Goal: Task Accomplishment & Management: Use online tool/utility

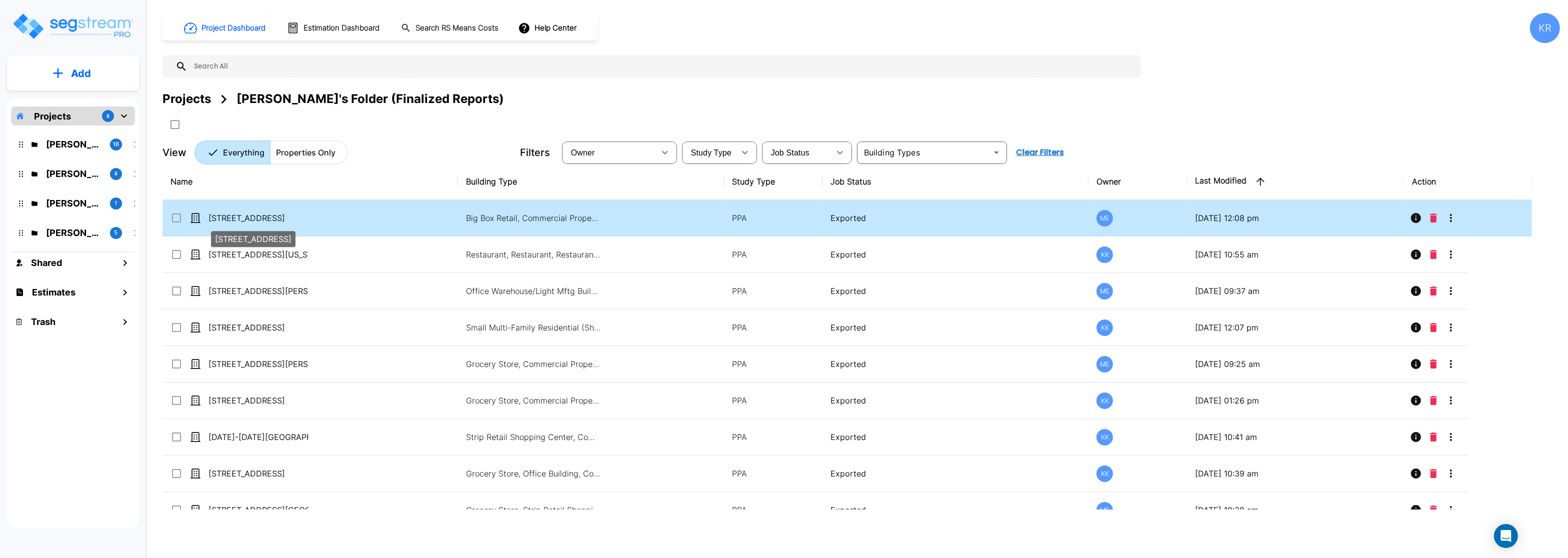
click at [258, 217] on p "[STREET_ADDRESS]" at bounding box center [259, 218] width 100 height 12
checkbox input "true"
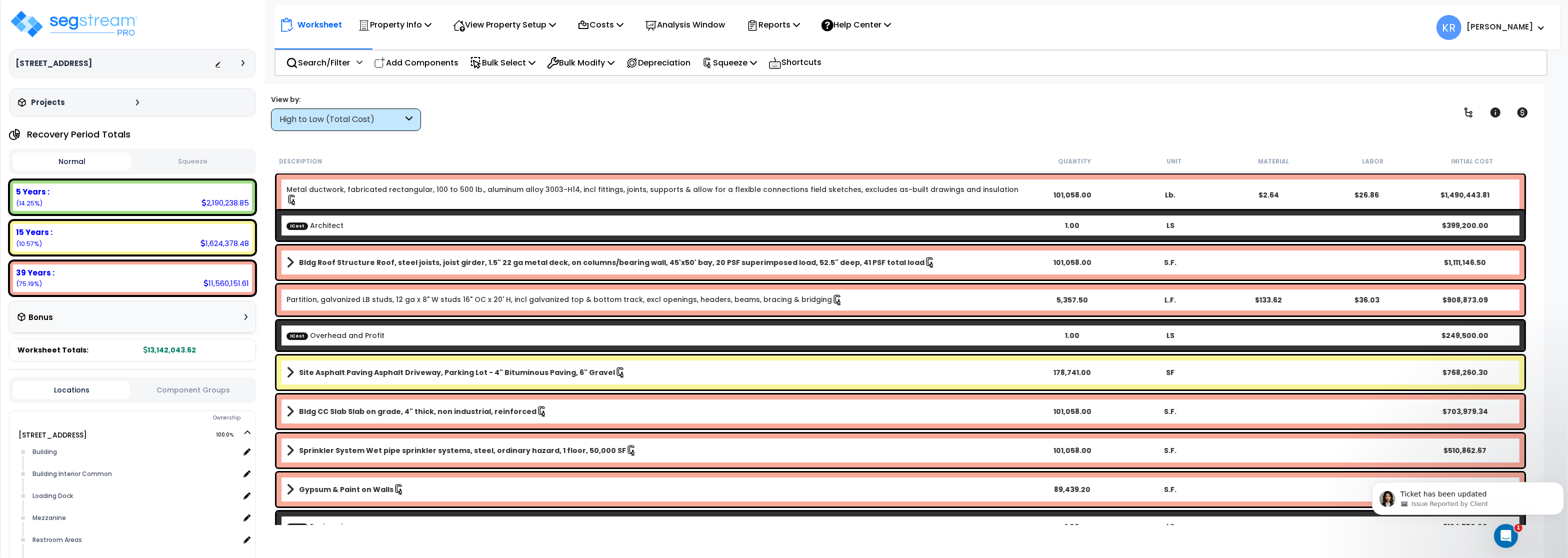
click at [192, 159] on button "Squeeze" at bounding box center [192, 161] width 118 height 18
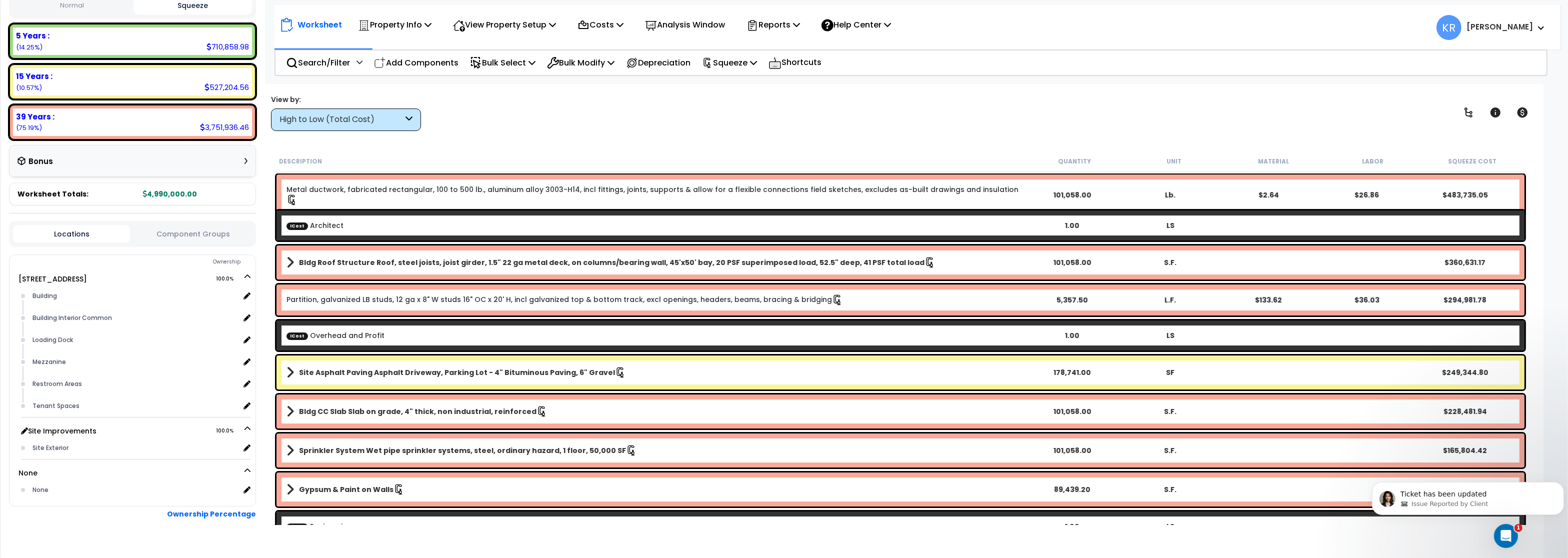
scroll to position [174, 0]
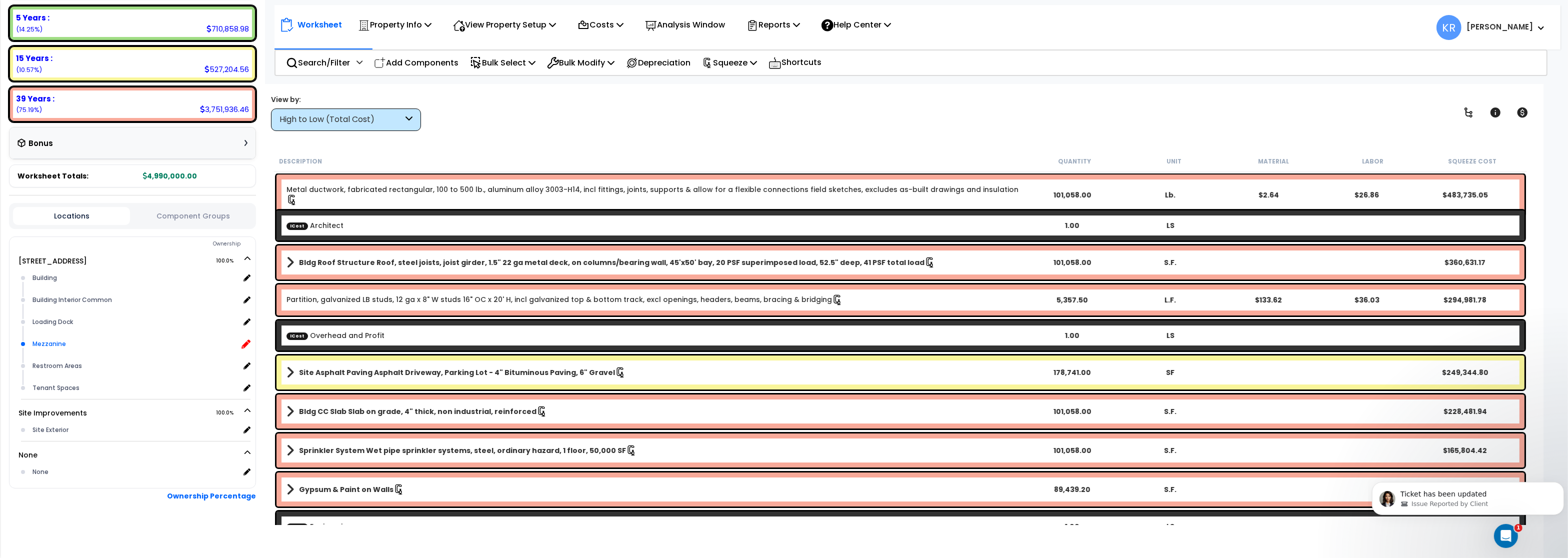
click at [245, 343] on icon at bounding box center [246, 344] width 9 height 9
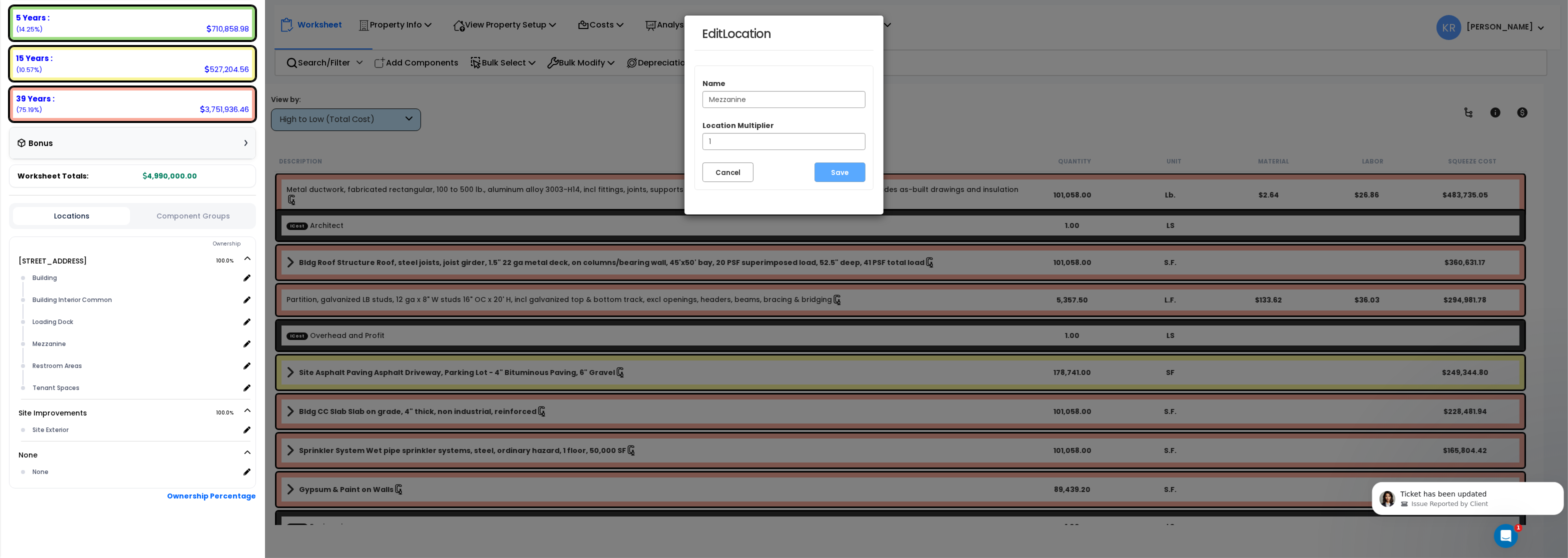
click at [767, 100] on input "Mezzanine" at bounding box center [784, 100] width 163 height 17
type input "Mezzanine Area"
click at [837, 178] on button "Save" at bounding box center [840, 172] width 51 height 19
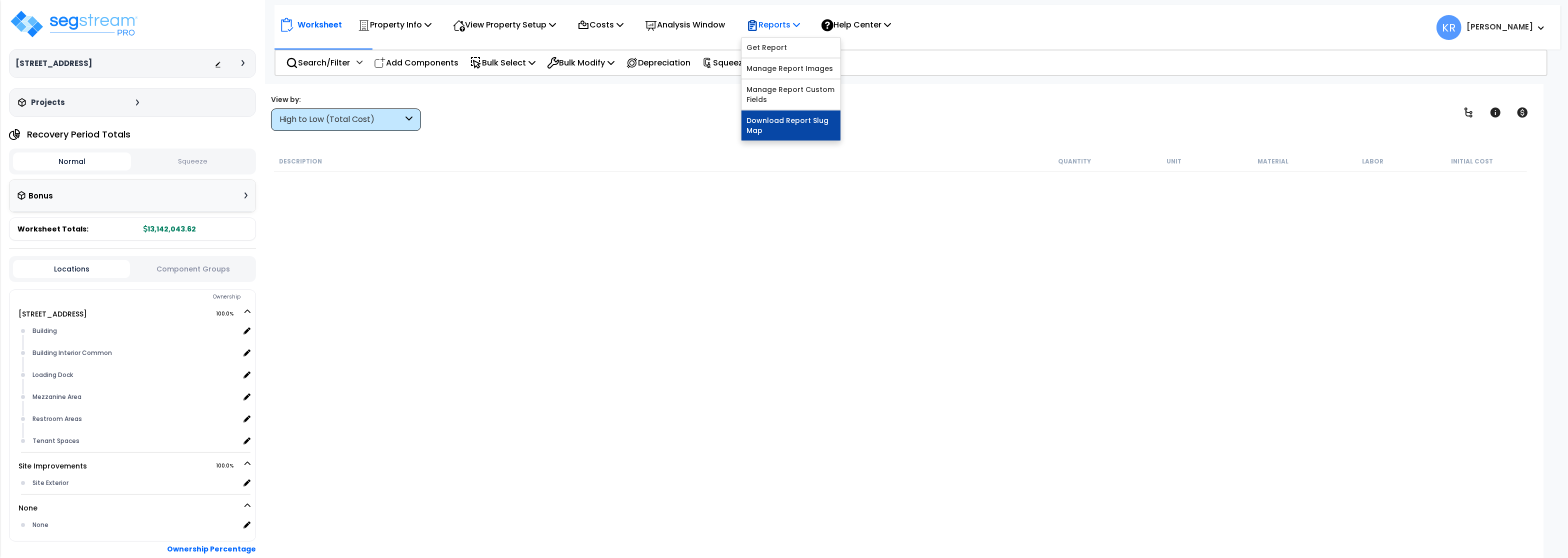
scroll to position [55, 0]
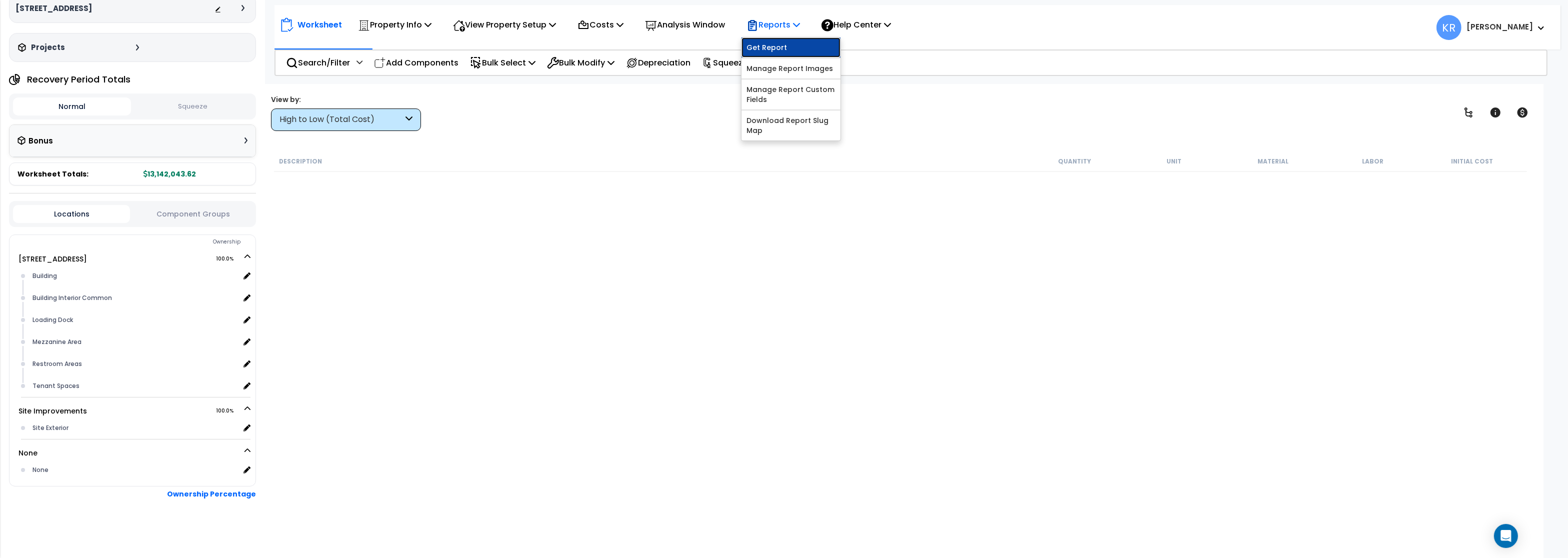
click at [783, 50] on link "Get Report" at bounding box center [791, 47] width 99 height 20
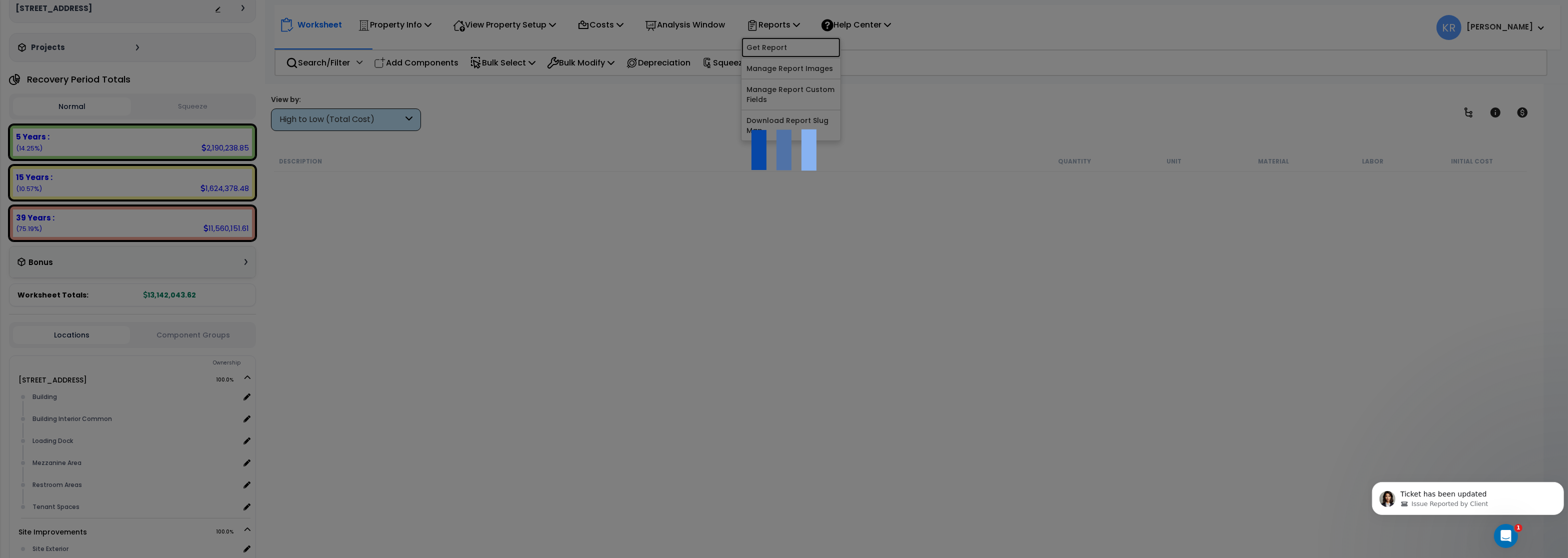
scroll to position [0, 0]
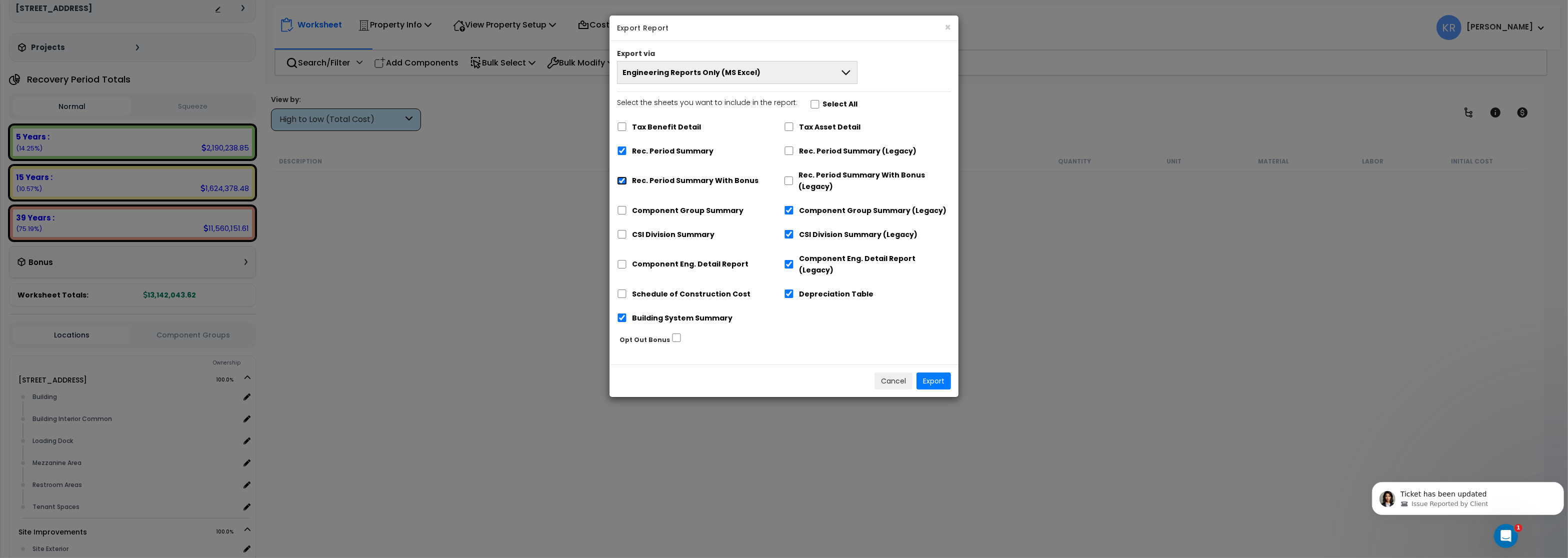
click at [622, 182] on input "Rec. Period Summary With Bonus" at bounding box center [622, 181] width 10 height 9
checkbox input "false"
click at [621, 153] on input "Rec. Period Summary" at bounding box center [622, 151] width 10 height 9
checkbox input "false"
click at [791, 125] on div "Tax Asset Detail" at bounding box center [867, 125] width 167 height 19
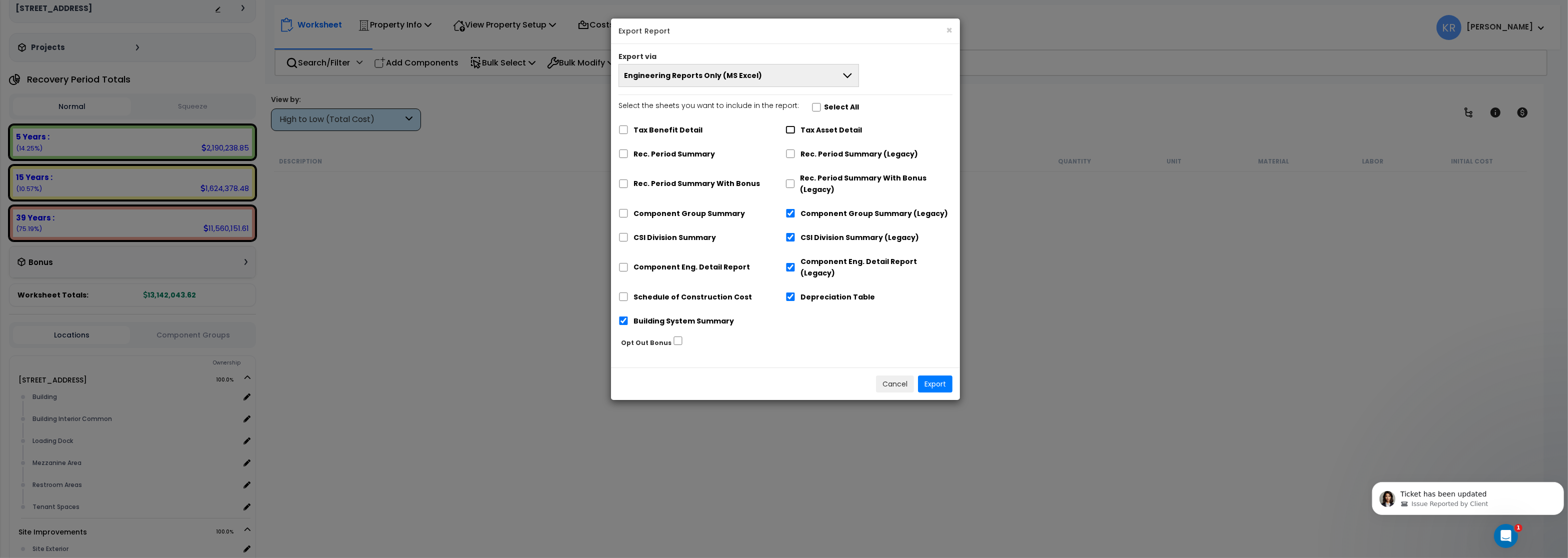
click at [793, 130] on input "Tax Asset Detail" at bounding box center [790, 130] width 10 height 9
checkbox input "true"
click at [791, 153] on input "Rec. Period Summary (Legacy)" at bounding box center [790, 154] width 10 height 9
checkbox input "true"
click at [792, 182] on input "Rec. Period Summary With Bonus (Legacy)" at bounding box center [790, 184] width 10 height 9
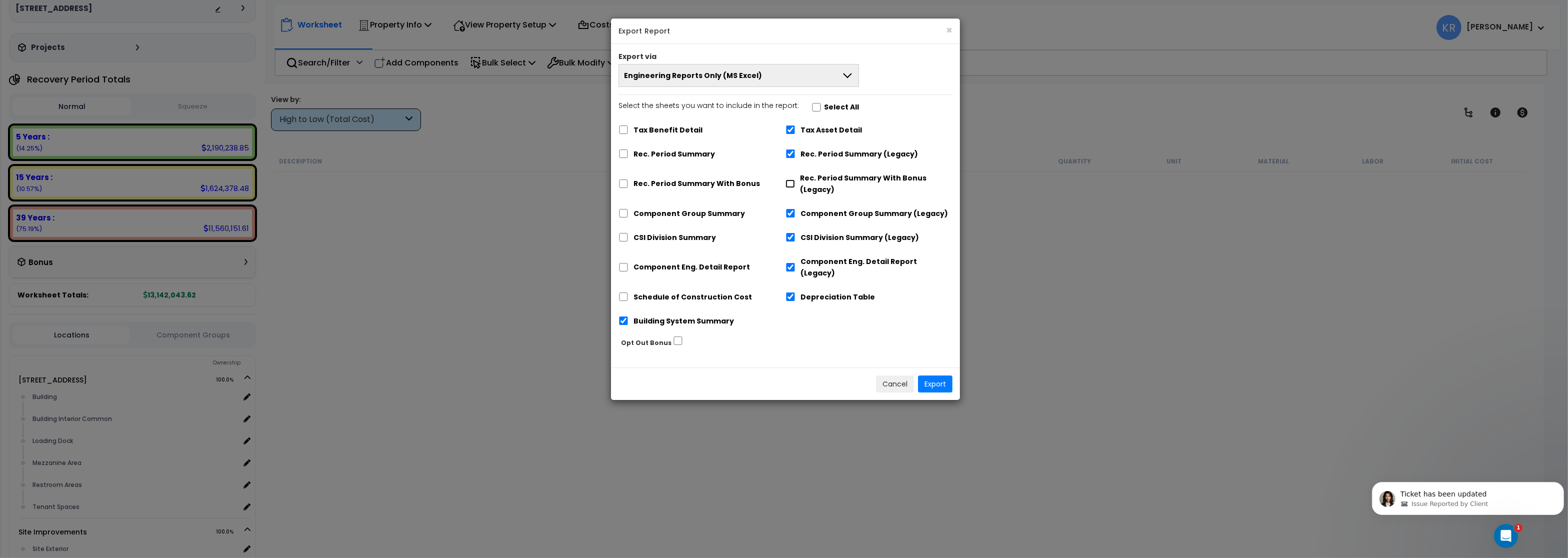
checkbox input "true"
click at [934, 375] on button "Export" at bounding box center [935, 384] width 35 height 17
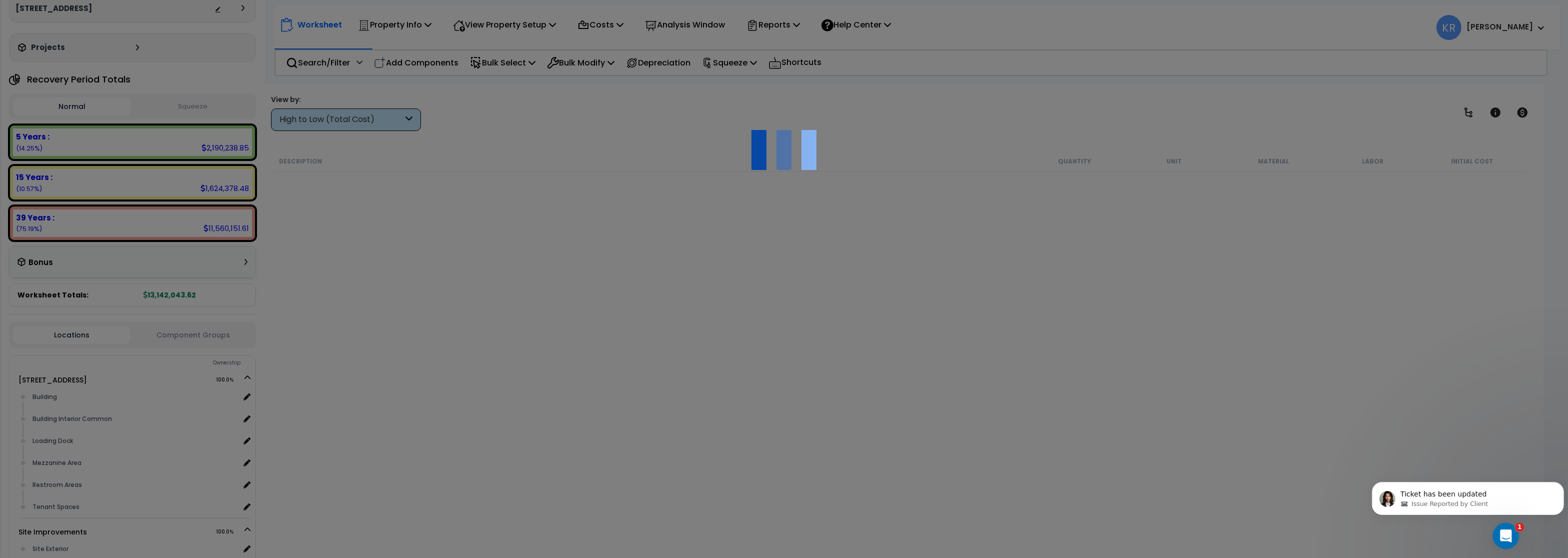
click at [1500, 532] on icon "Open Intercom Messenger" at bounding box center [1505, 534] width 16 height 16
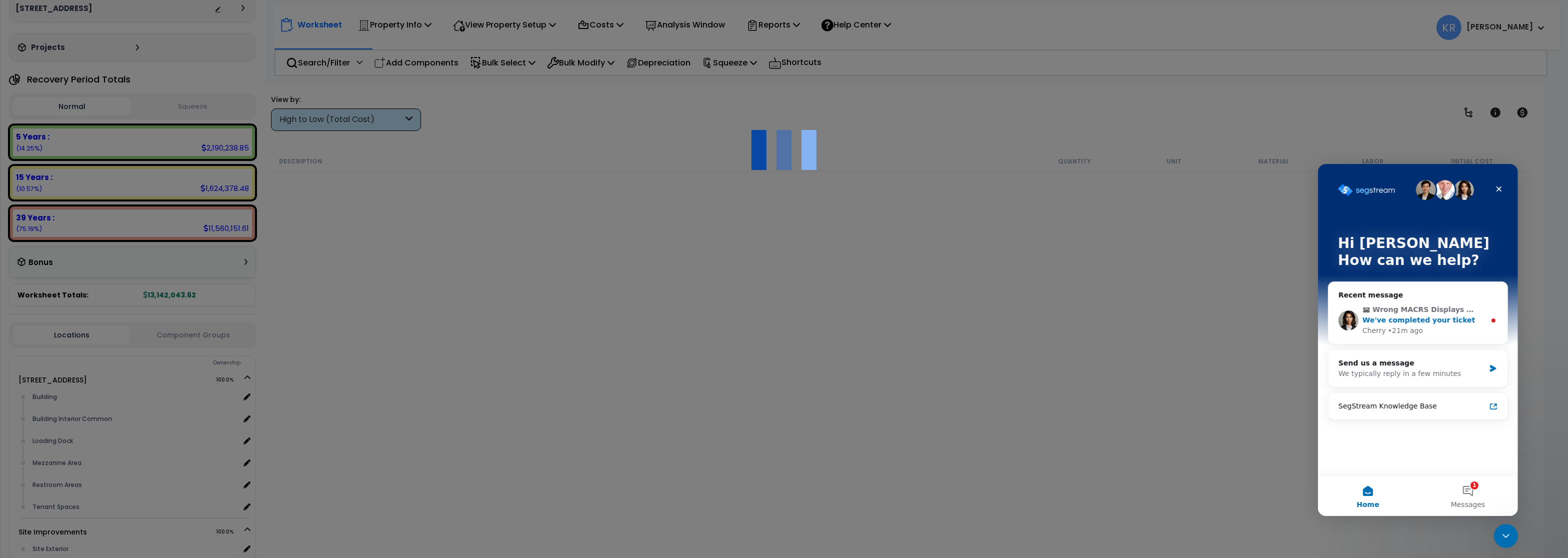
click at [1463, 324] on div "We've completed your ticket" at bounding box center [1424, 319] width 123 height 10
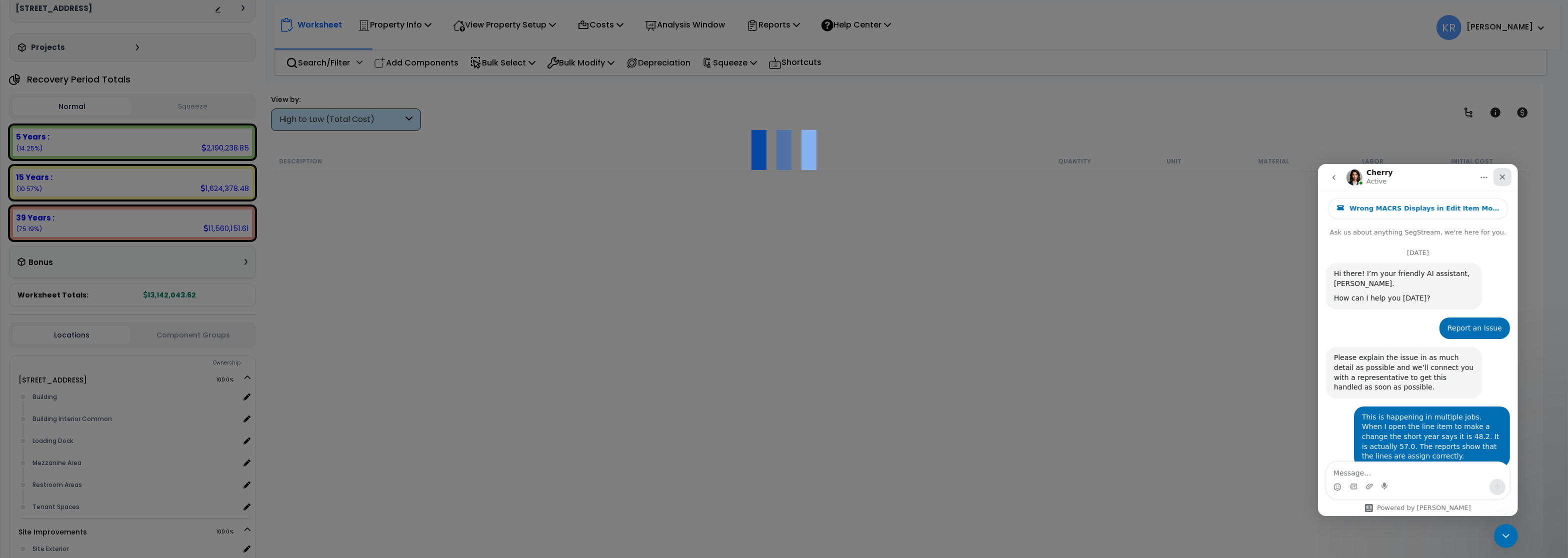
scroll to position [46, 0]
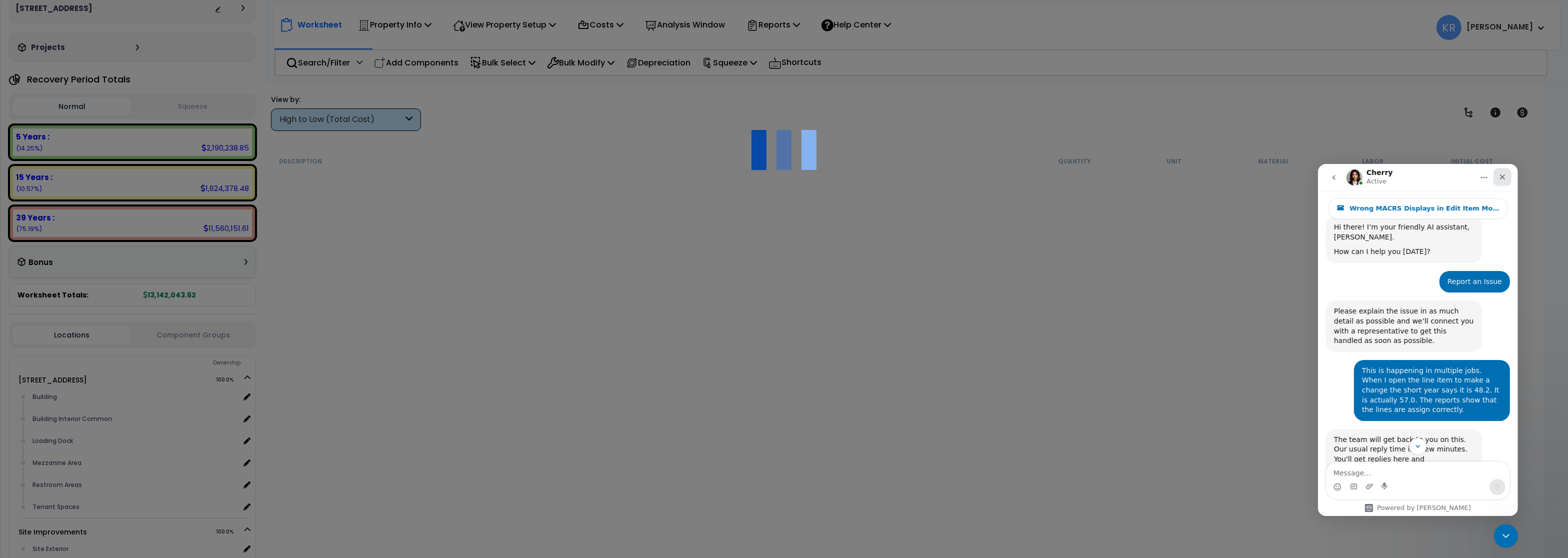
click at [1502, 176] on icon "Close" at bounding box center [1502, 176] width 5 height 5
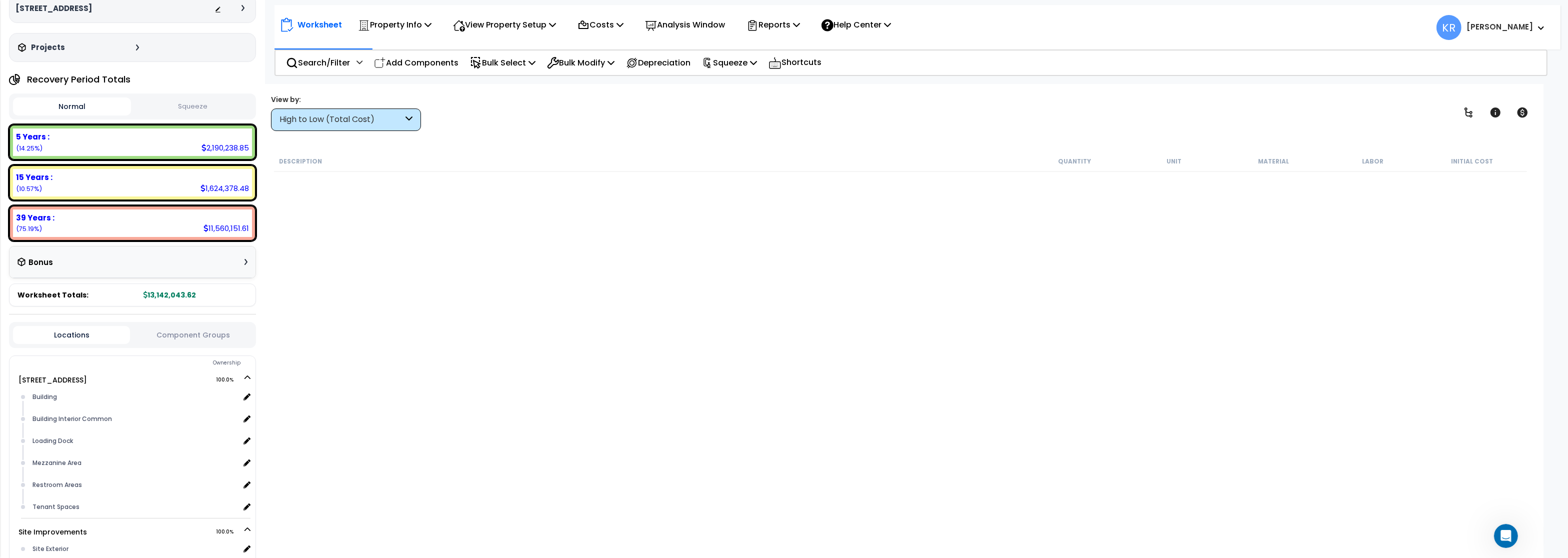
scroll to position [346, 0]
click at [757, 23] on icon at bounding box center [753, 25] width 9 height 10
click at [779, 50] on link "Get Report" at bounding box center [791, 47] width 99 height 20
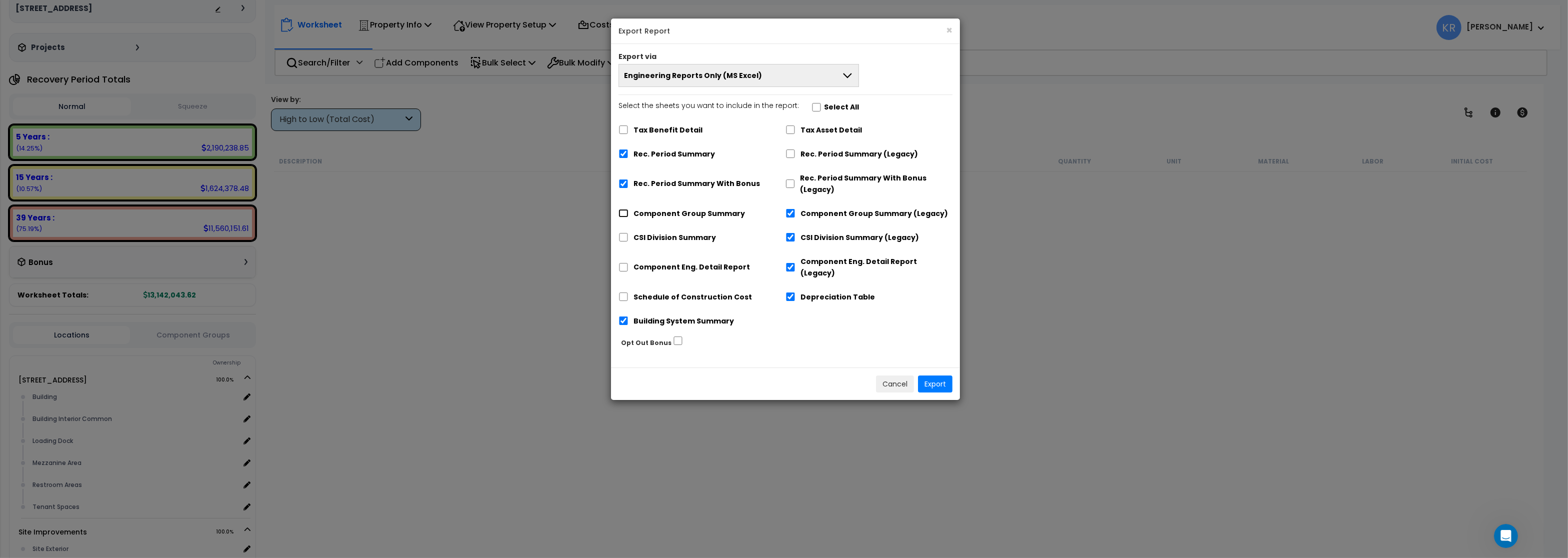
click at [626, 213] on input "Component Group Summary" at bounding box center [623, 213] width 10 height 9
checkbox input "true"
checkbox input "false"
click at [621, 239] on input "CSI Division Summary" at bounding box center [623, 237] width 10 height 9
checkbox input "true"
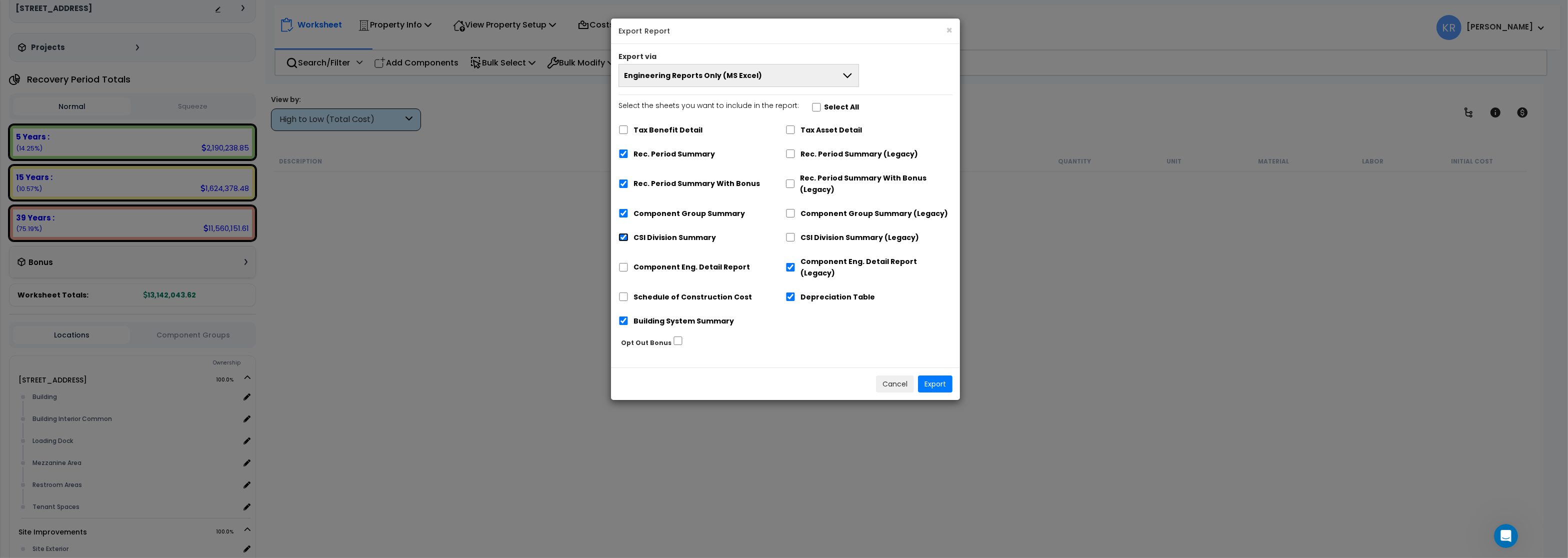
checkbox input "false"
click at [622, 264] on input "Component Eng. Detail Report" at bounding box center [623, 267] width 10 height 9
checkbox input "true"
checkbox input "false"
click at [622, 293] on input "Schedule of Construction Cost" at bounding box center [623, 297] width 10 height 9
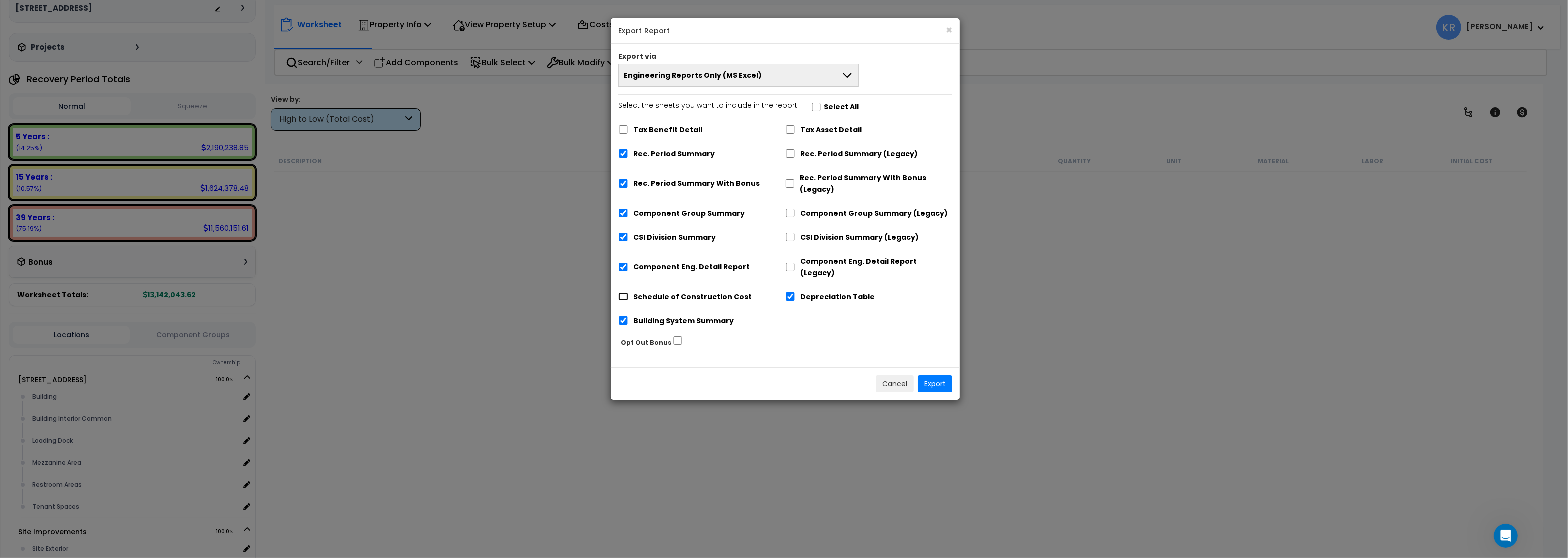
checkbox input "true"
drag, startPoint x: 622, startPoint y: 309, endPoint x: 735, endPoint y: 344, distance: 118.3
click at [622, 316] on input "Building System Summary" at bounding box center [623, 321] width 10 height 9
checkbox input "false"
click at [933, 375] on button "Export" at bounding box center [935, 384] width 35 height 17
